Goal: Task Accomplishment & Management: Manage account settings

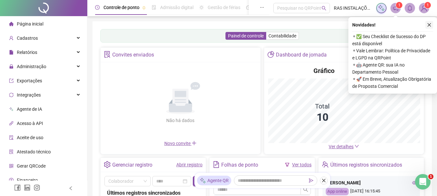
click at [428, 24] on icon "close" at bounding box center [429, 25] width 5 height 5
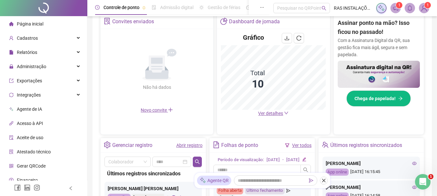
scroll to position [129, 0]
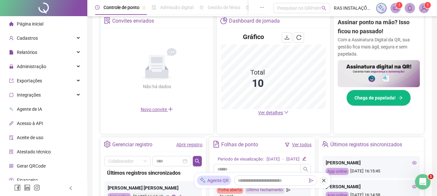
click at [192, 146] on link "Abrir registro" at bounding box center [189, 144] width 26 height 5
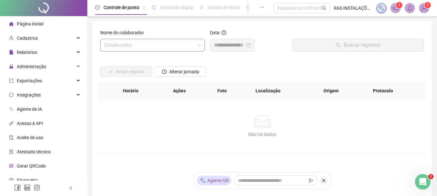
click at [151, 46] on input "search" at bounding box center [149, 45] width 91 height 12
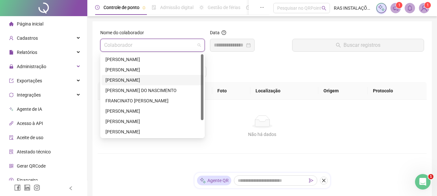
click at [119, 81] on div "[PERSON_NAME]" at bounding box center [152, 80] width 94 height 7
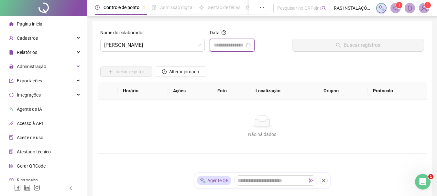
click at [240, 47] on input at bounding box center [229, 45] width 31 height 8
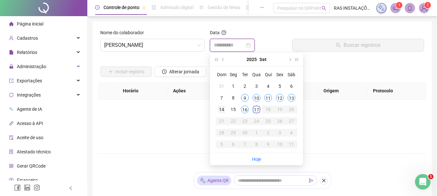
type input "**********"
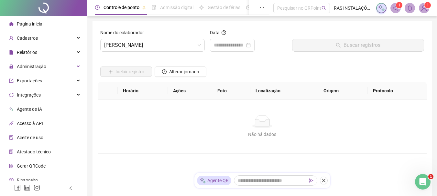
click at [29, 24] on span "Página inicial" at bounding box center [30, 23] width 27 height 5
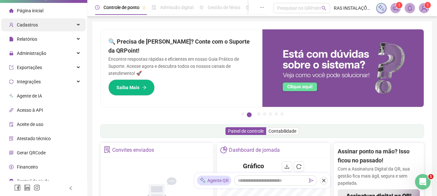
scroll to position [20, 0]
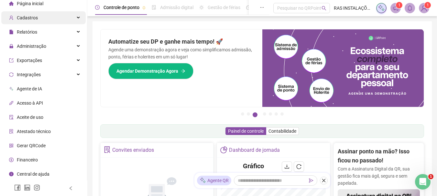
click at [72, 16] on div "Cadastros" at bounding box center [43, 17] width 84 height 13
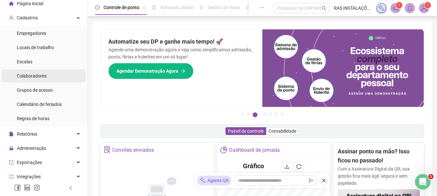
click at [32, 77] on span "Colaboradores" at bounding box center [32, 75] width 30 height 5
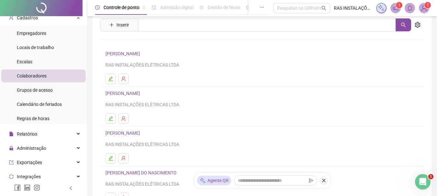
scroll to position [32, 0]
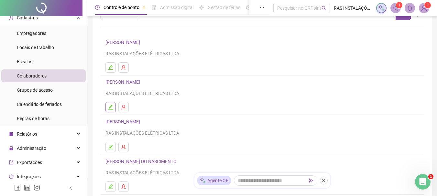
click at [112, 109] on icon "edit" at bounding box center [110, 107] width 5 height 5
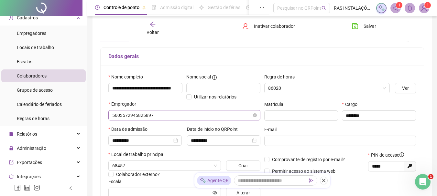
scroll to position [36, 0]
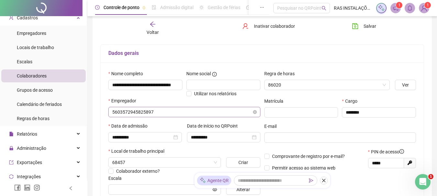
type input "*****"
drag, startPoint x: 382, startPoint y: 164, endPoint x: 365, endPoint y: 166, distance: 17.6
click at [364, 167] on div "Comprovante de registro por e-mail? Permitir acesso ao sistema web PIN de acess…" at bounding box center [340, 162] width 156 height 28
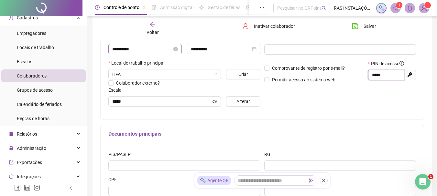
scroll to position [0, 0]
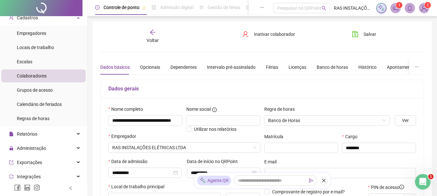
click at [152, 35] on icon "arrow-left" at bounding box center [152, 32] width 6 height 6
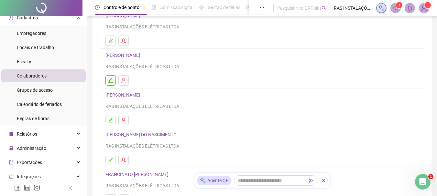
scroll to position [65, 0]
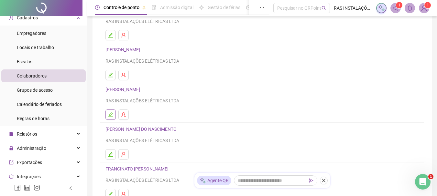
click at [110, 116] on icon "edit" at bounding box center [110, 114] width 5 height 5
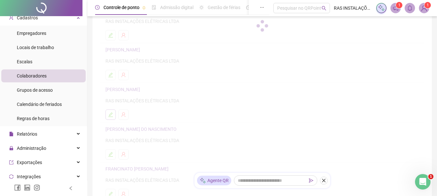
scroll to position [68, 0]
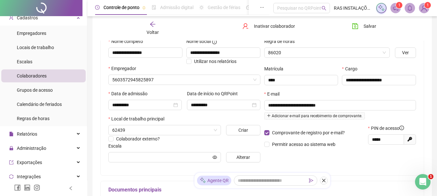
type input "*****"
drag, startPoint x: 386, startPoint y: 139, endPoint x: 361, endPoint y: 143, distance: 25.8
click at [361, 143] on div "Comprovante de registro por e-mail? Permitir acesso ao sistema web PIN de acess…" at bounding box center [340, 139] width 156 height 28
click at [151, 25] on icon "arrow-left" at bounding box center [152, 24] width 6 height 6
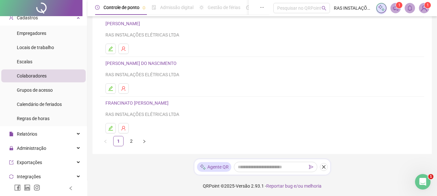
scroll to position [132, 0]
click at [110, 128] on icon "edit" at bounding box center [110, 127] width 5 height 5
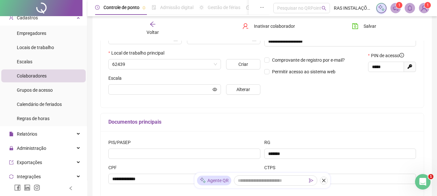
scroll to position [135, 0]
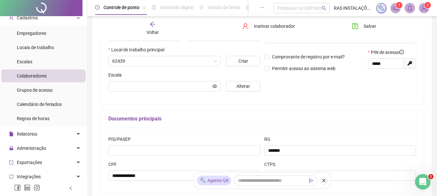
type input "*****"
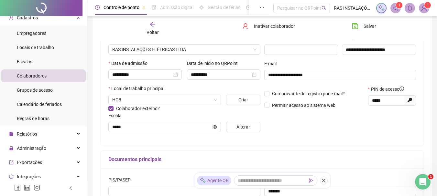
scroll to position [91, 0]
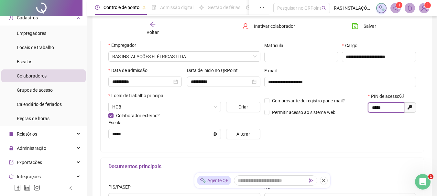
drag, startPoint x: 387, startPoint y: 109, endPoint x: 366, endPoint y: 113, distance: 21.3
click at [366, 113] on div "PIN de acesso ***** Gerar novo pin" at bounding box center [392, 107] width 52 height 28
click at [152, 30] on span "Voltar" at bounding box center [152, 32] width 12 height 5
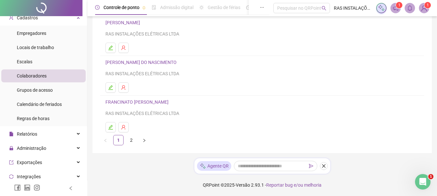
scroll to position [132, 0]
click at [145, 142] on icon "right" at bounding box center [144, 140] width 4 height 4
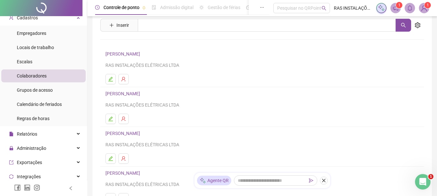
scroll to position [32, 0]
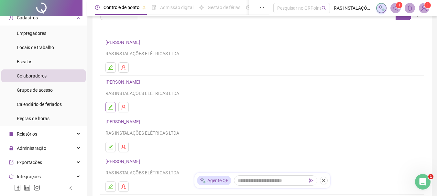
click at [109, 107] on icon "edit" at bounding box center [110, 107] width 5 height 5
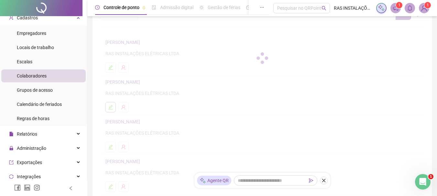
scroll to position [36, 0]
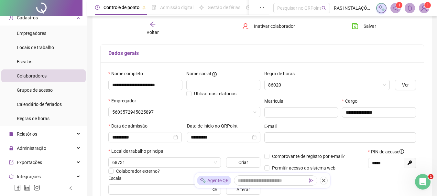
type input "*****"
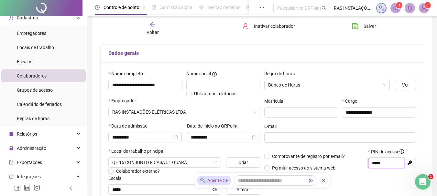
drag, startPoint x: 376, startPoint y: 167, endPoint x: 364, endPoint y: 168, distance: 12.6
click at [364, 168] on div "Comprovante de registro por e-mail? Permitir acesso ao sistema web PIN de acess…" at bounding box center [340, 162] width 156 height 28
click at [153, 24] on icon "arrow-left" at bounding box center [152, 24] width 5 height 5
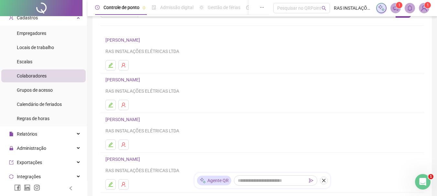
scroll to position [65, 0]
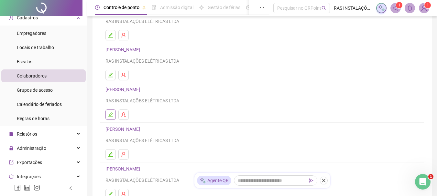
click at [110, 115] on icon "edit" at bounding box center [110, 114] width 5 height 5
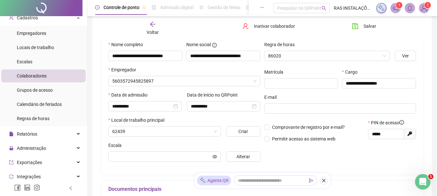
scroll to position [68, 0]
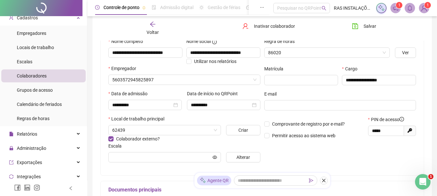
type input "*****"
drag, startPoint x: 383, startPoint y: 133, endPoint x: 364, endPoint y: 135, distance: 18.5
click at [364, 135] on div "Comprovante de registro por e-mail? Permitir acesso ao sistema web PIN de acess…" at bounding box center [340, 130] width 156 height 28
click at [153, 30] on span "Voltar" at bounding box center [152, 32] width 12 height 5
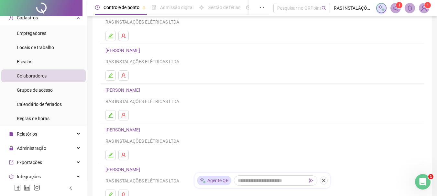
scroll to position [97, 0]
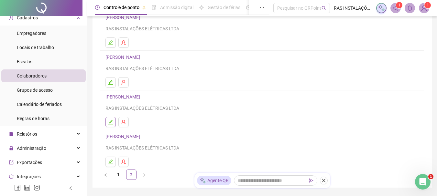
click at [109, 123] on icon "edit" at bounding box center [110, 122] width 5 height 5
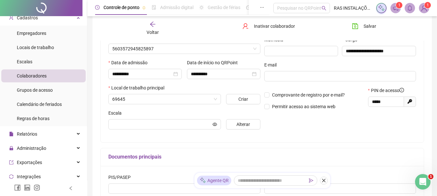
scroll to position [100, 0]
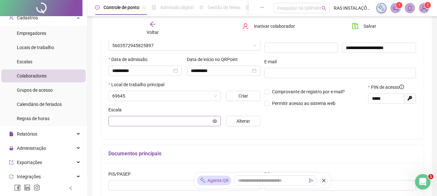
type input "*****"
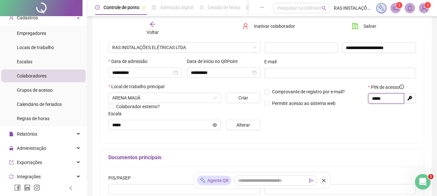
drag, startPoint x: 388, startPoint y: 99, endPoint x: 364, endPoint y: 103, distance: 24.9
click at [364, 103] on div "Comprovante de registro por e-mail? Permitir acesso ao sistema web PIN de acess…" at bounding box center [340, 98] width 156 height 28
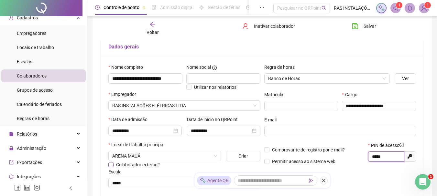
scroll to position [36, 0]
